Goal: Navigation & Orientation: Find specific page/section

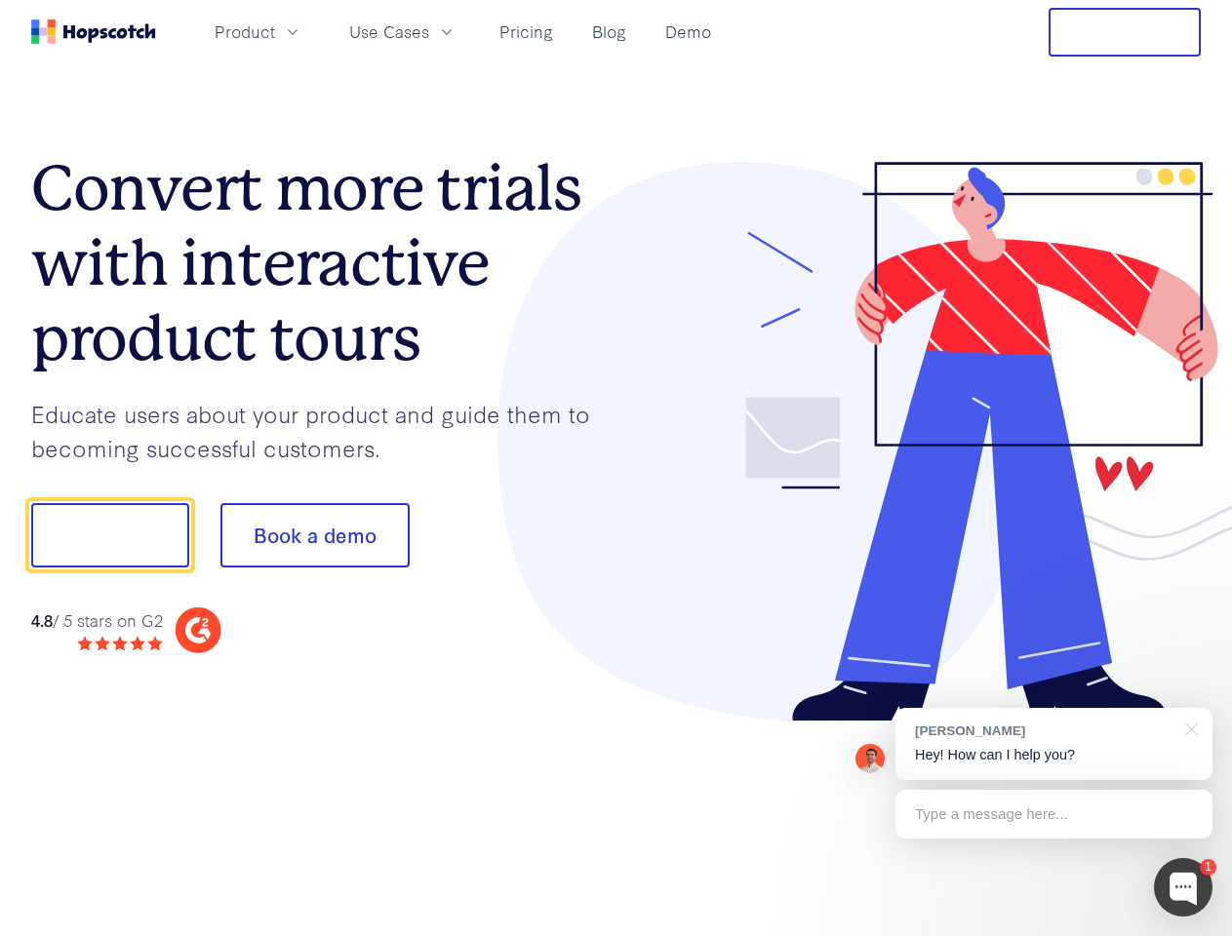
click at [616, 468] on div at bounding box center [908, 442] width 585 height 561
click at [275, 31] on span "Product" at bounding box center [245, 32] width 60 height 24
click at [429, 31] on span "Use Cases" at bounding box center [389, 32] width 80 height 24
click at [1125, 32] on button "Free Trial" at bounding box center [1124, 32] width 152 height 49
click at [109, 535] on button "Show me!" at bounding box center [110, 535] width 158 height 64
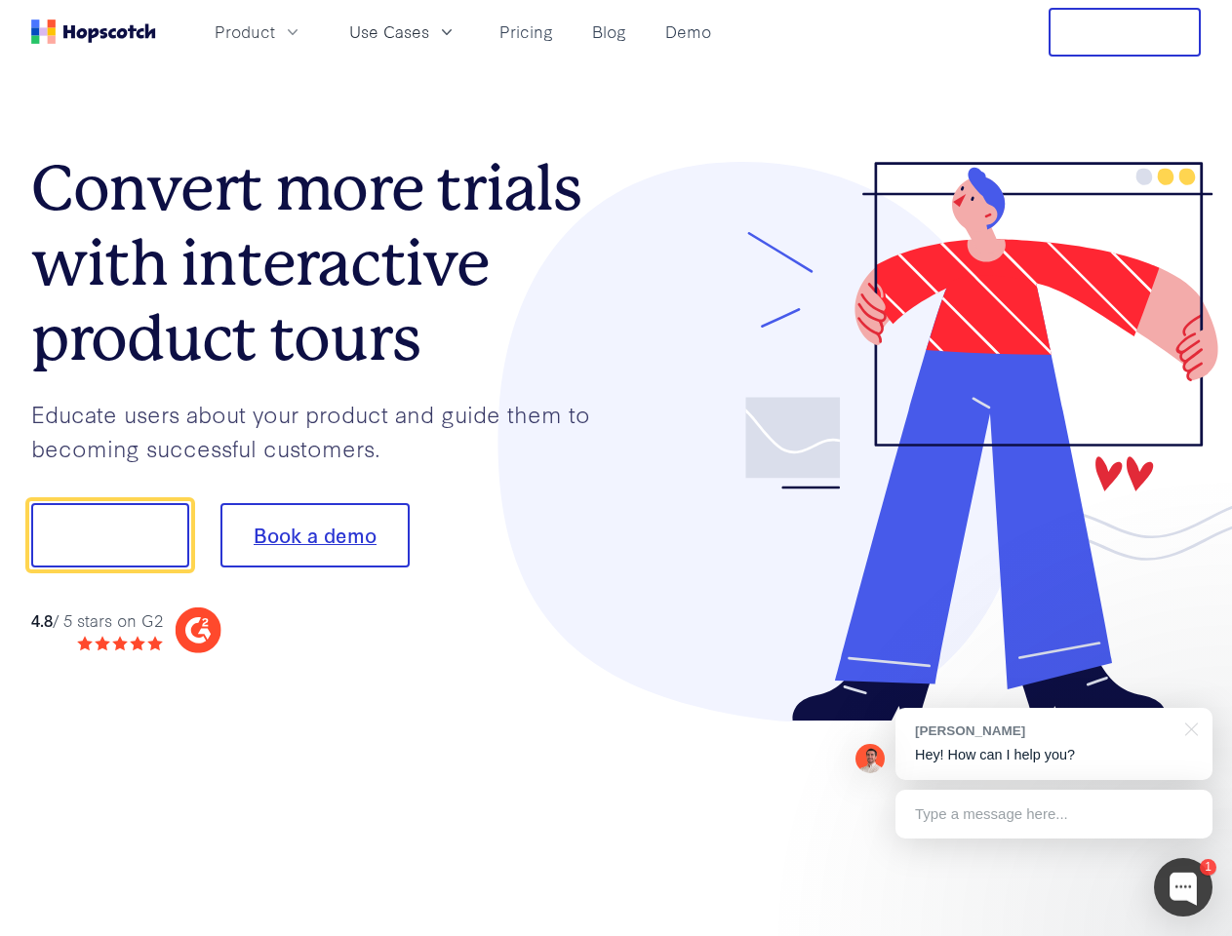
click at [314, 535] on button "Book a demo" at bounding box center [314, 535] width 189 height 64
click at [1183, 888] on div at bounding box center [1183, 887] width 59 height 59
click at [1053, 744] on div "[PERSON_NAME] Hey! How can I help you?" at bounding box center [1053, 744] width 317 height 72
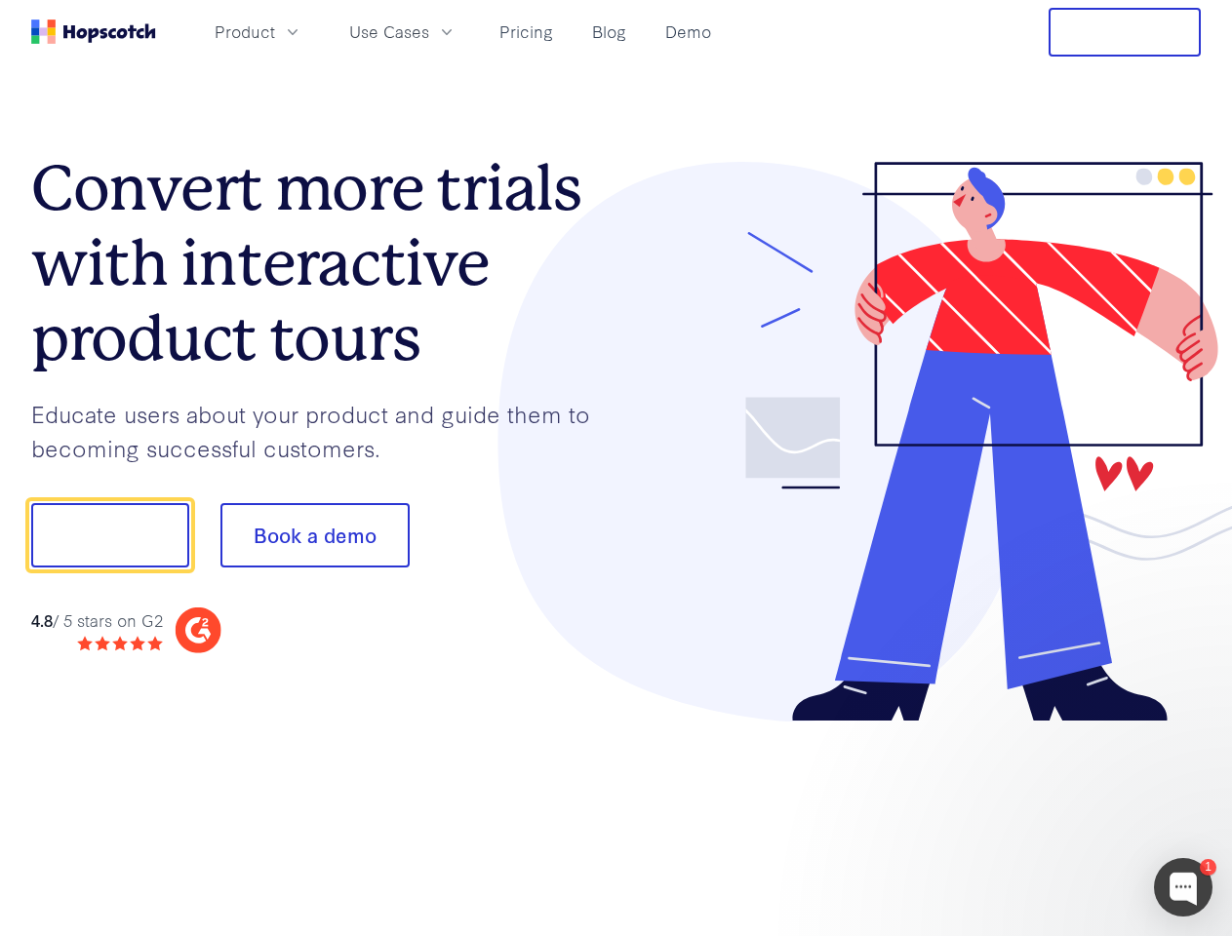
click at [1188, 728] on div at bounding box center [1030, 533] width 366 height 651
click at [1053, 814] on div at bounding box center [1030, 533] width 366 height 651
